Goal: Information Seeking & Learning: Learn about a topic

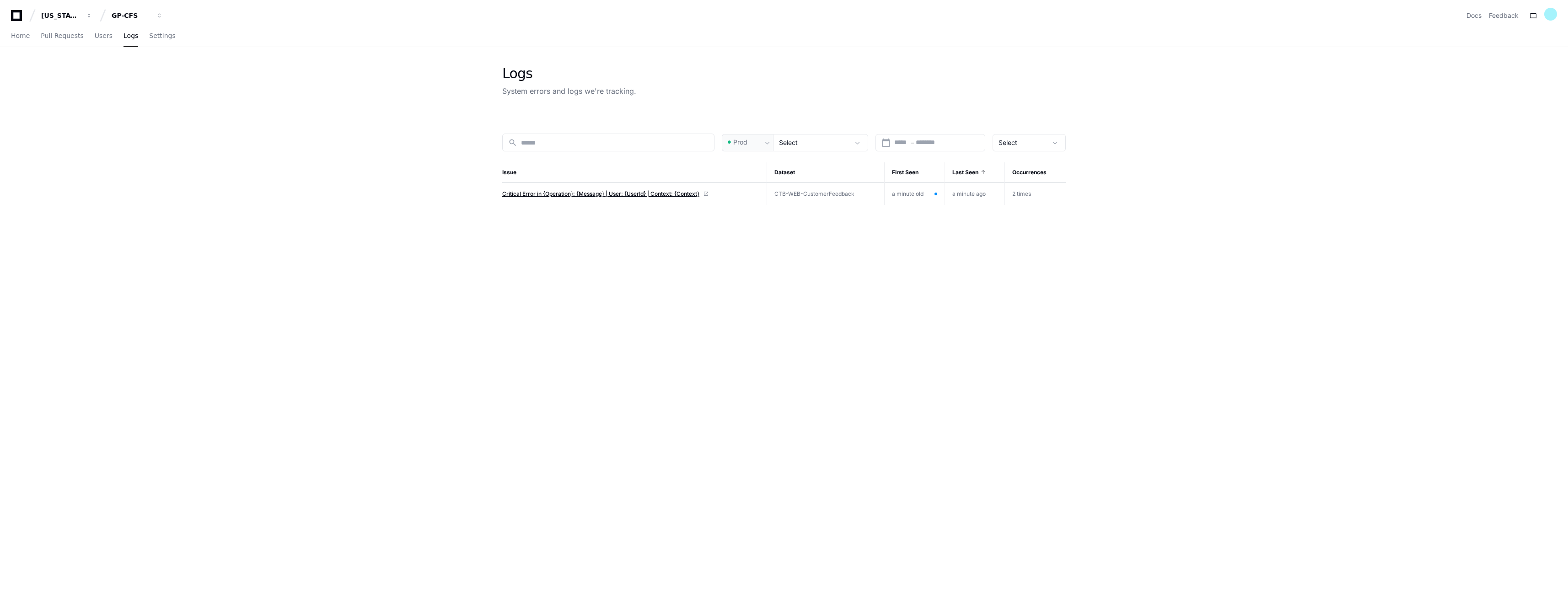
click at [654, 194] on span "Critical Error in {Operation}: {Message} | User: {UserId} | Context: {Context}" at bounding box center [601, 193] width 197 height 7
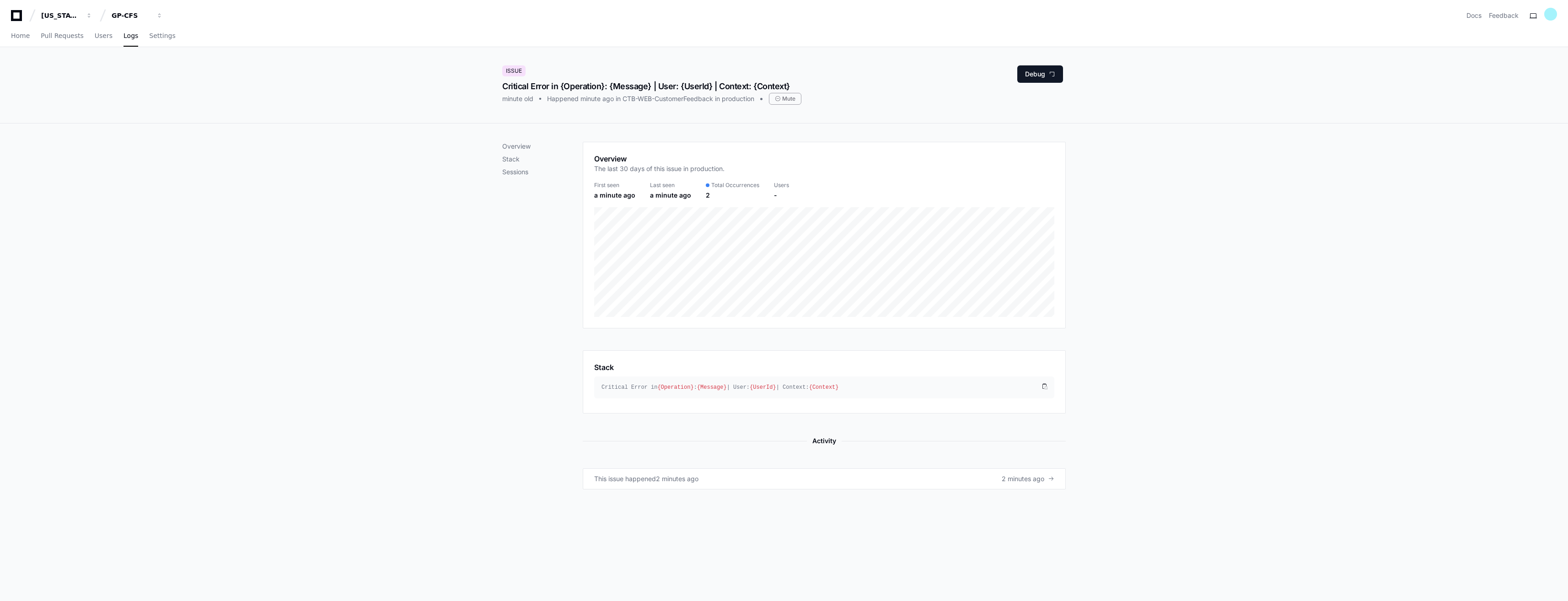
click at [503, 83] on div "Issue Critical Error in {Operation}: {Message} | User: {UserId} | Context: {Con…" at bounding box center [784, 85] width 585 height 76
drag, startPoint x: 504, startPoint y: 84, endPoint x: 560, endPoint y: 83, distance: 56.0
click at [560, 83] on div "Critical Error in {Operation}: {Message} | User: {UserId} | Context: {Context}" at bounding box center [652, 87] width 299 height 13
copy div "Critical Error in"
click at [513, 92] on div "Critical Error in {Operation}: {Message} | User: {UserId} | Context: {Context}" at bounding box center [652, 87] width 299 height 13
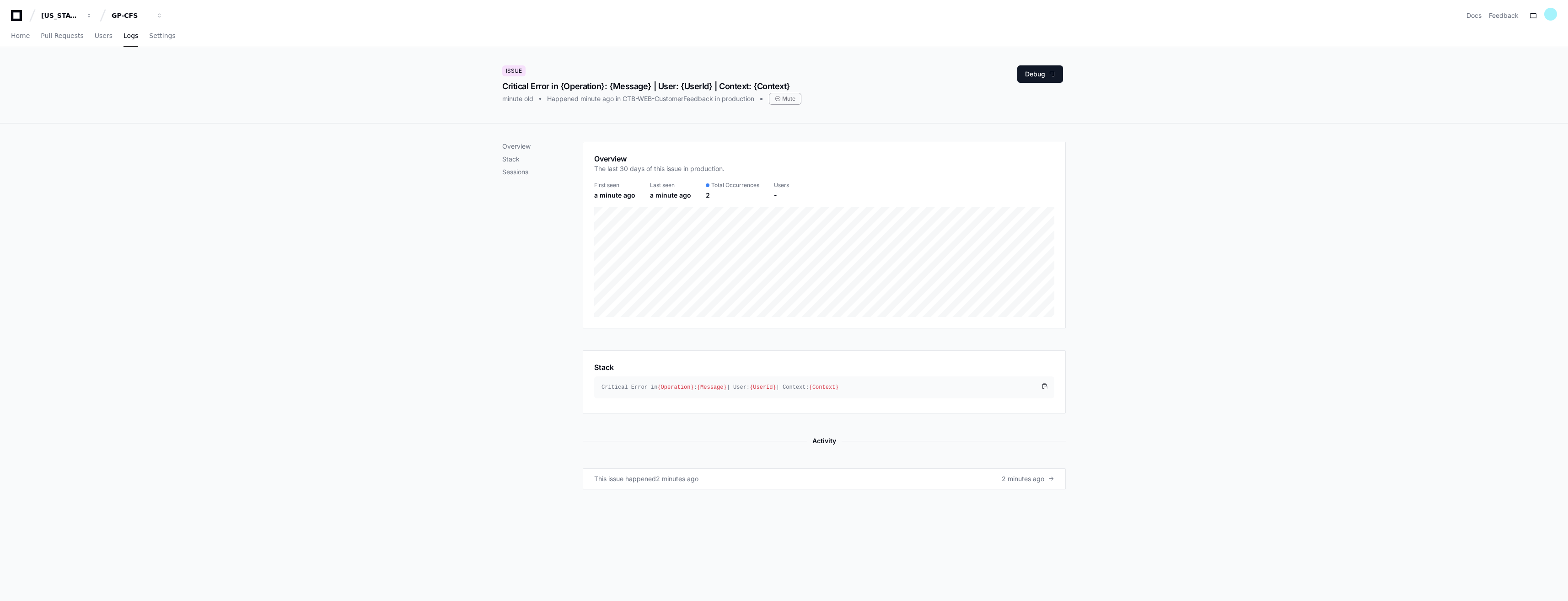
drag, startPoint x: 504, startPoint y: 86, endPoint x: 793, endPoint y: 88, distance: 289.0
click at [793, 88] on div "Issue Critical Error in {Operation}: {Message} | User: {UserId} | Context: {Con…" at bounding box center [784, 85] width 585 height 76
copy div "Critical Error in {Operation}: {Message} | User: {UserId} | Context: {Context}"
